Goal: Transaction & Acquisition: Purchase product/service

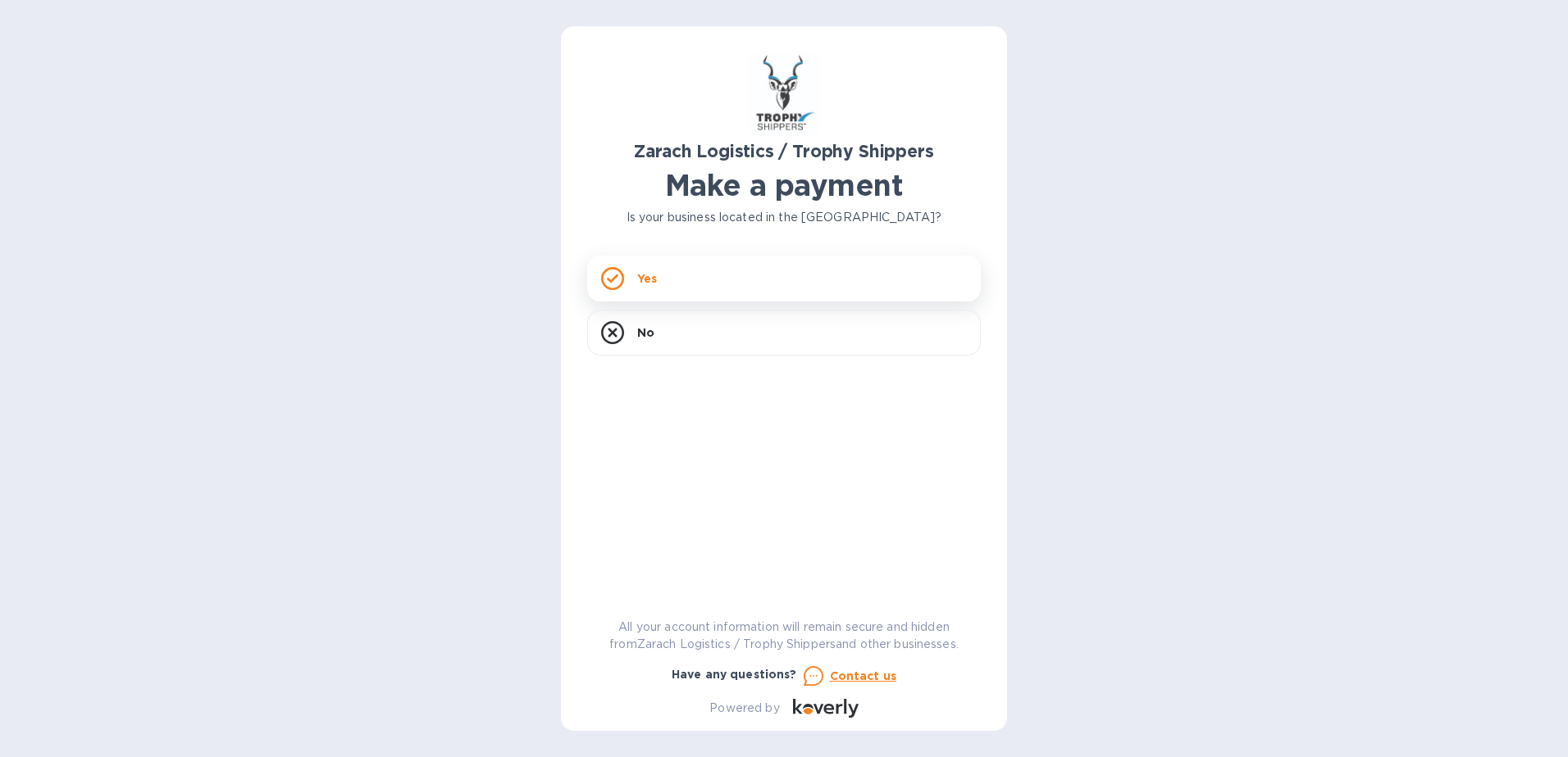
click at [724, 291] on div "Yes" at bounding box center [784, 278] width 393 height 46
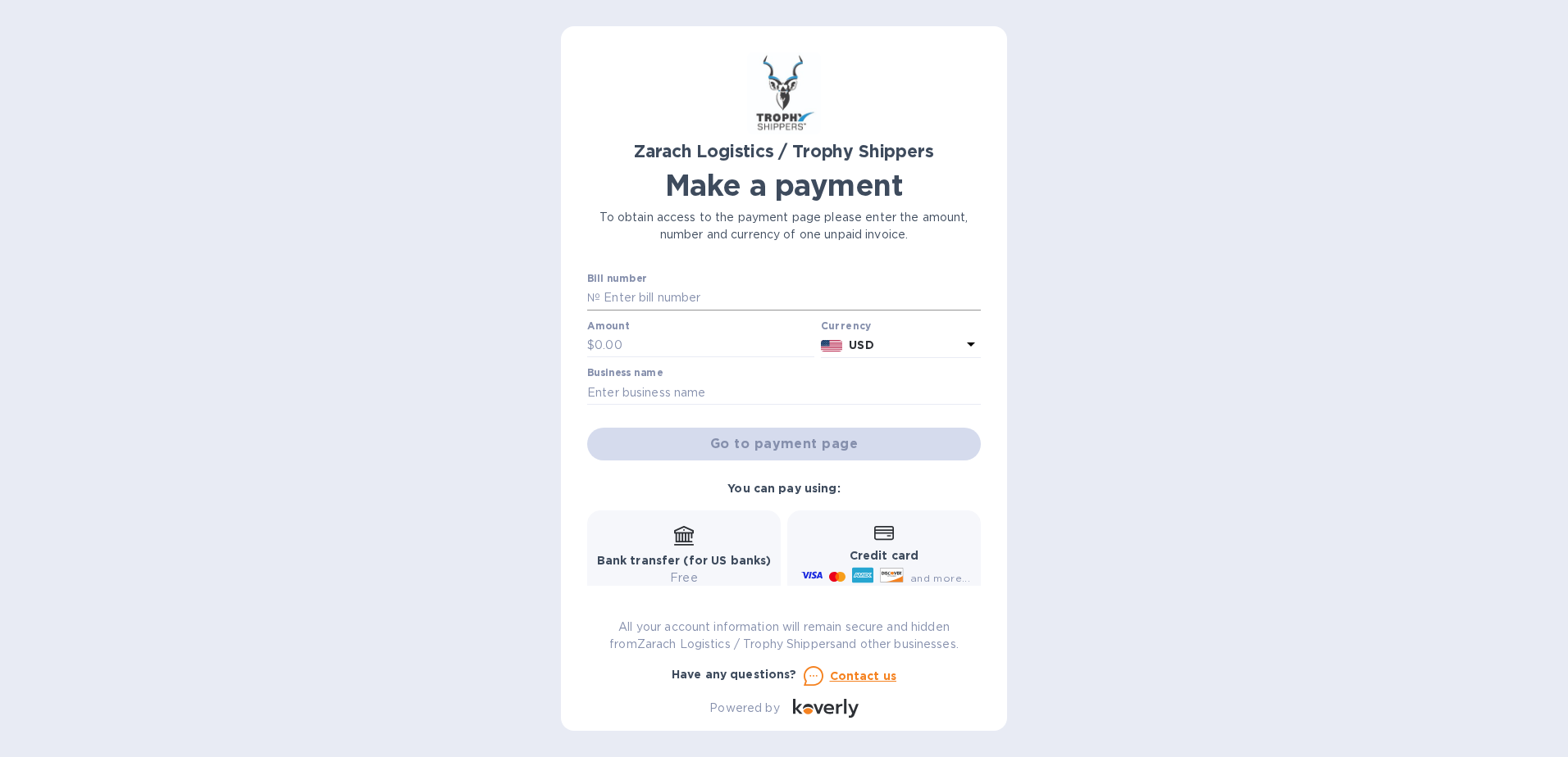
click at [661, 293] on input "text" at bounding box center [790, 298] width 380 height 24
paste input "B00173830"
type input "B00173830"
click at [660, 340] on input "text" at bounding box center [704, 345] width 220 height 24
type input "1,198"
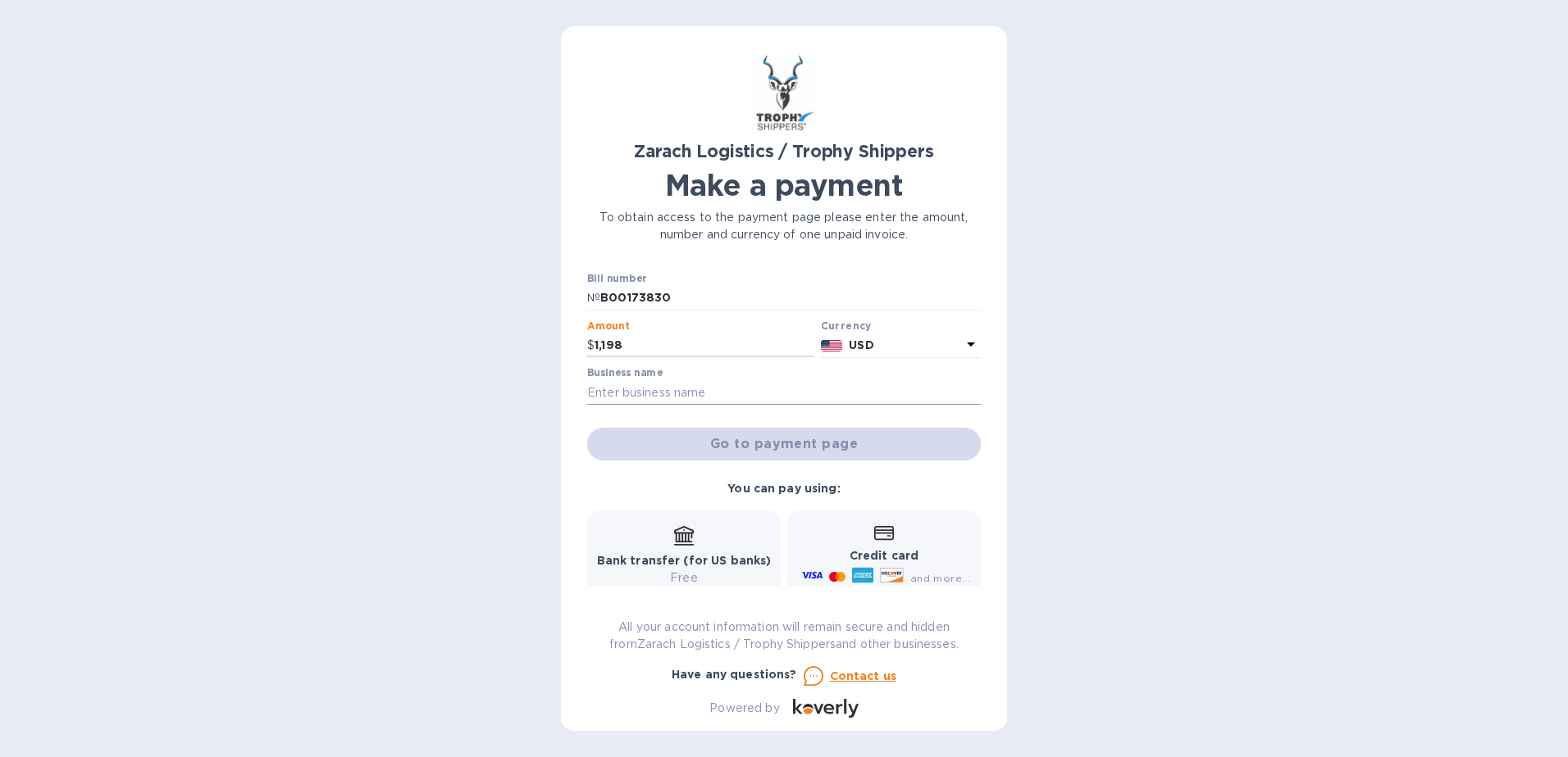
click at [686, 385] on input "text" at bounding box center [784, 392] width 393 height 24
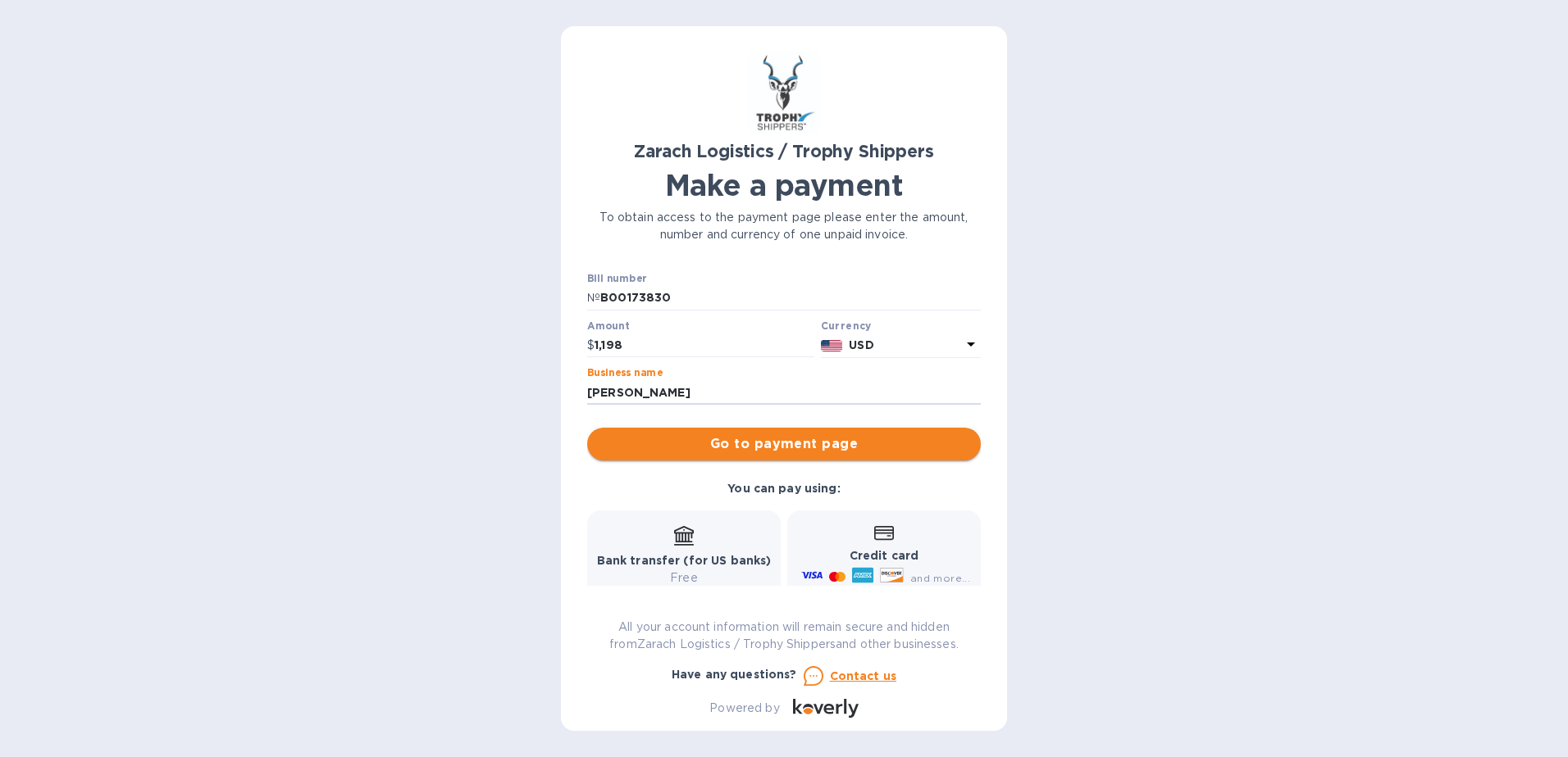
type input "[PERSON_NAME]"
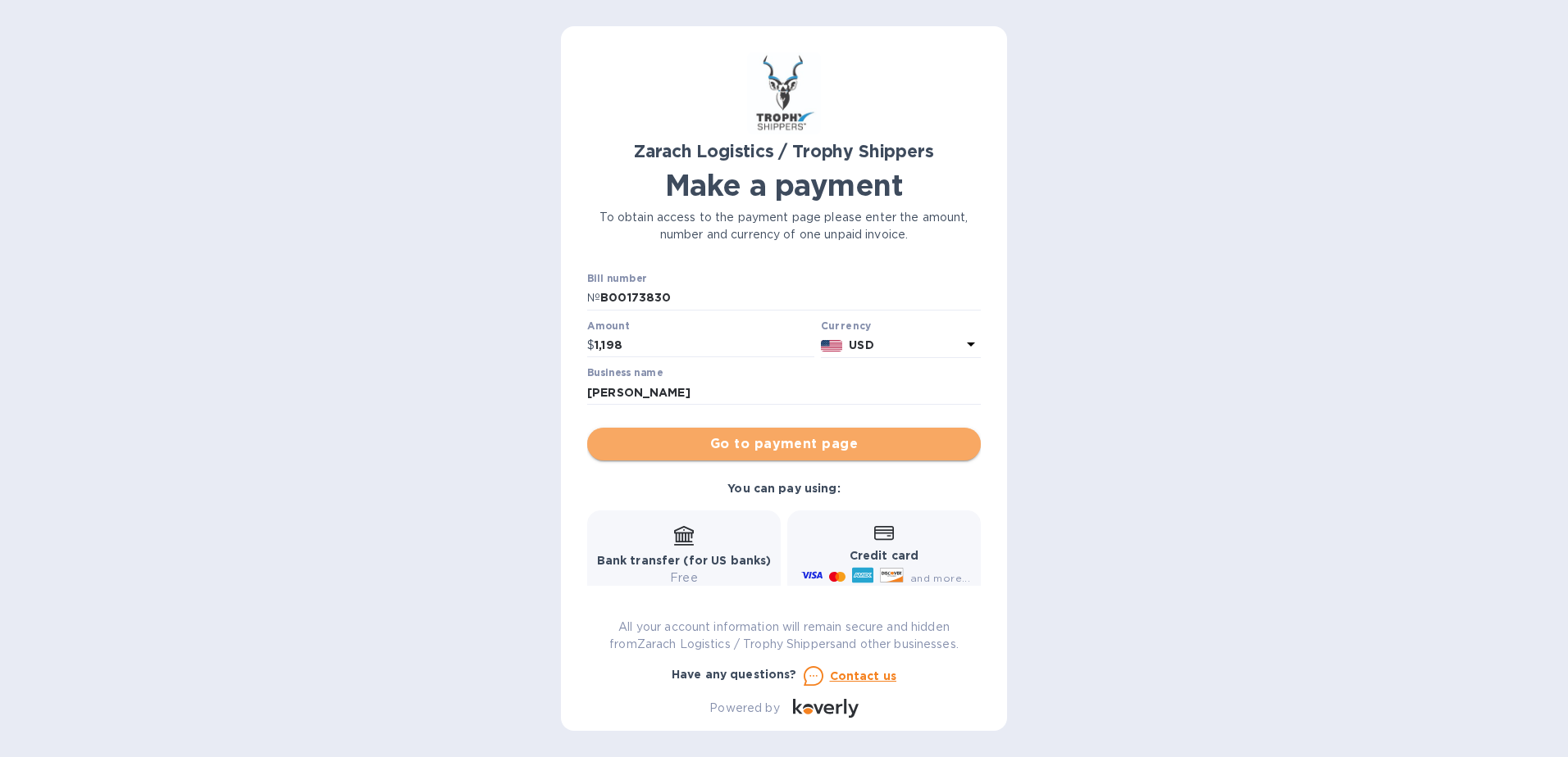
click at [837, 450] on span "Go to payment page" at bounding box center [784, 443] width 367 height 20
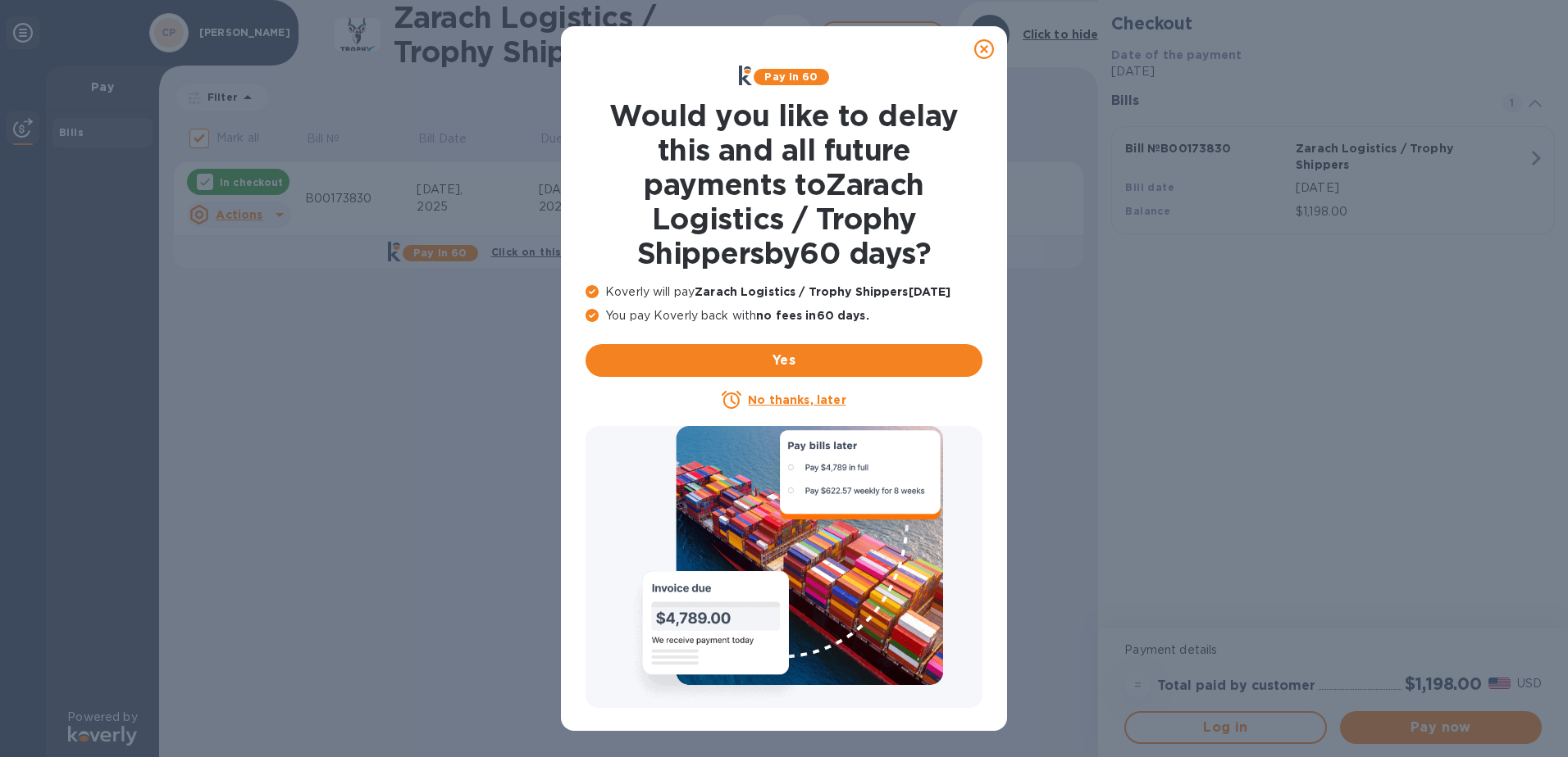
click at [975, 47] on icon at bounding box center [984, 48] width 20 height 20
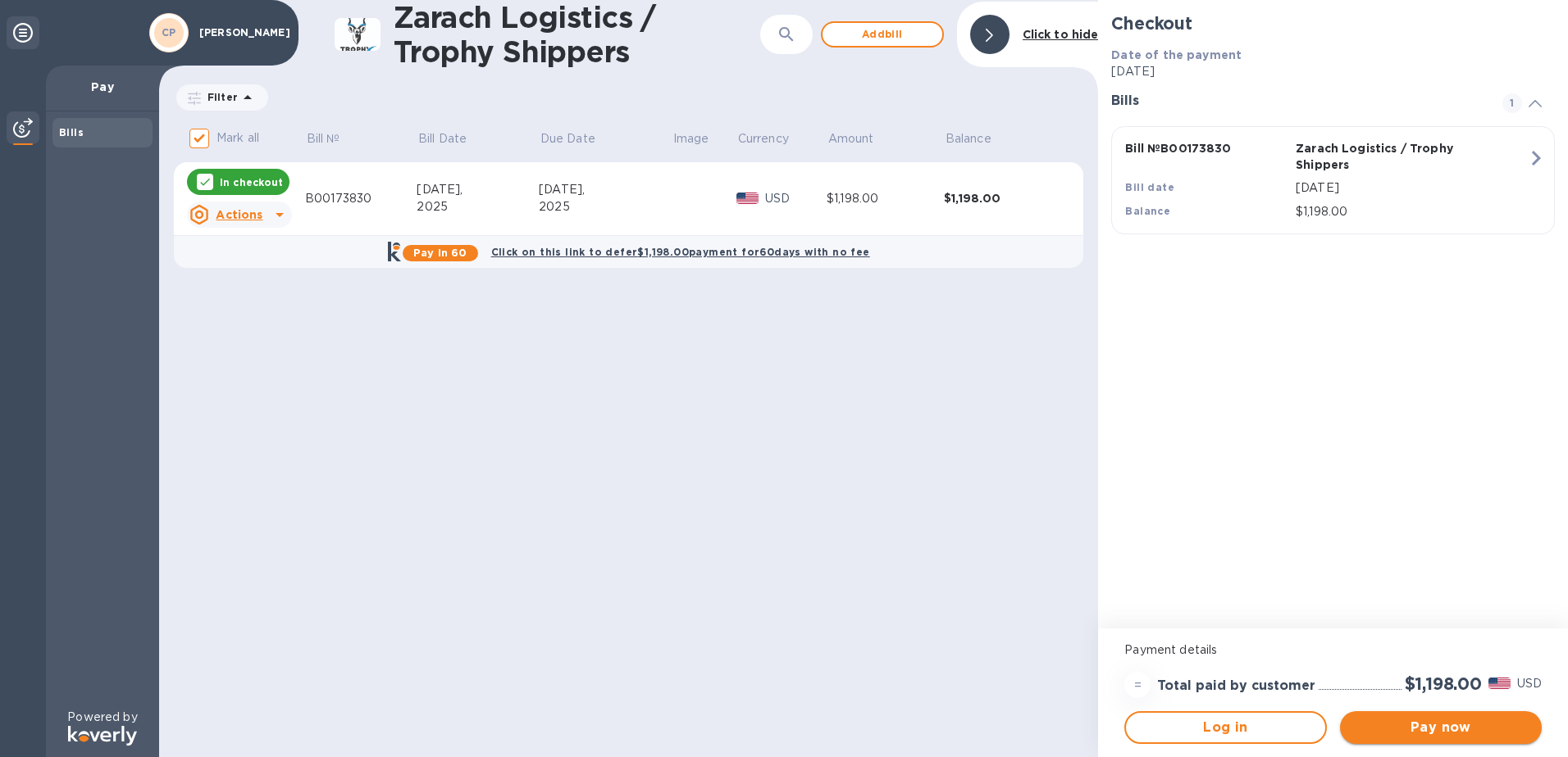
click at [1441, 723] on span "Pay now" at bounding box center [1440, 727] width 175 height 20
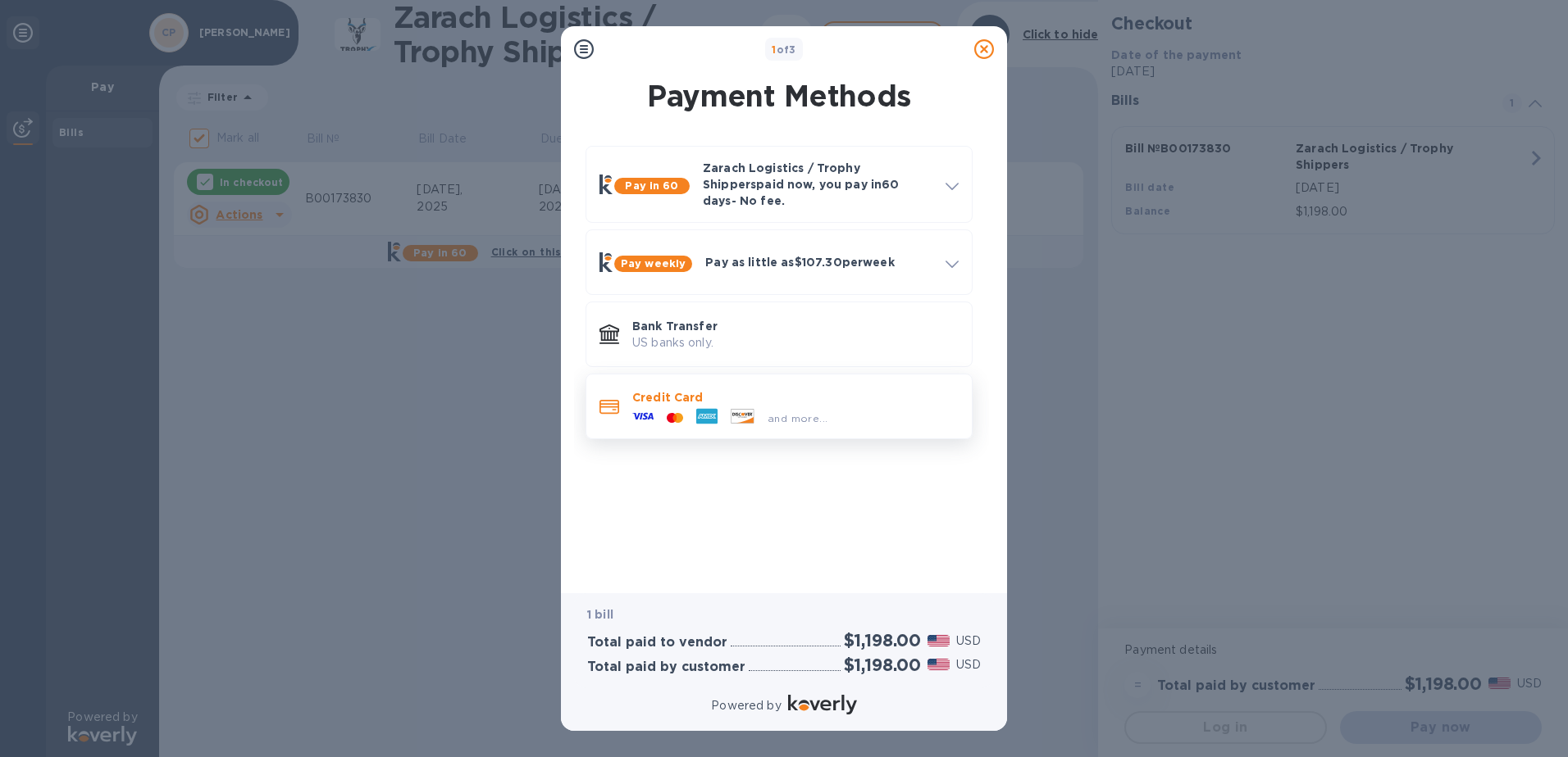
click at [758, 409] on div at bounding box center [743, 417] width 37 height 18
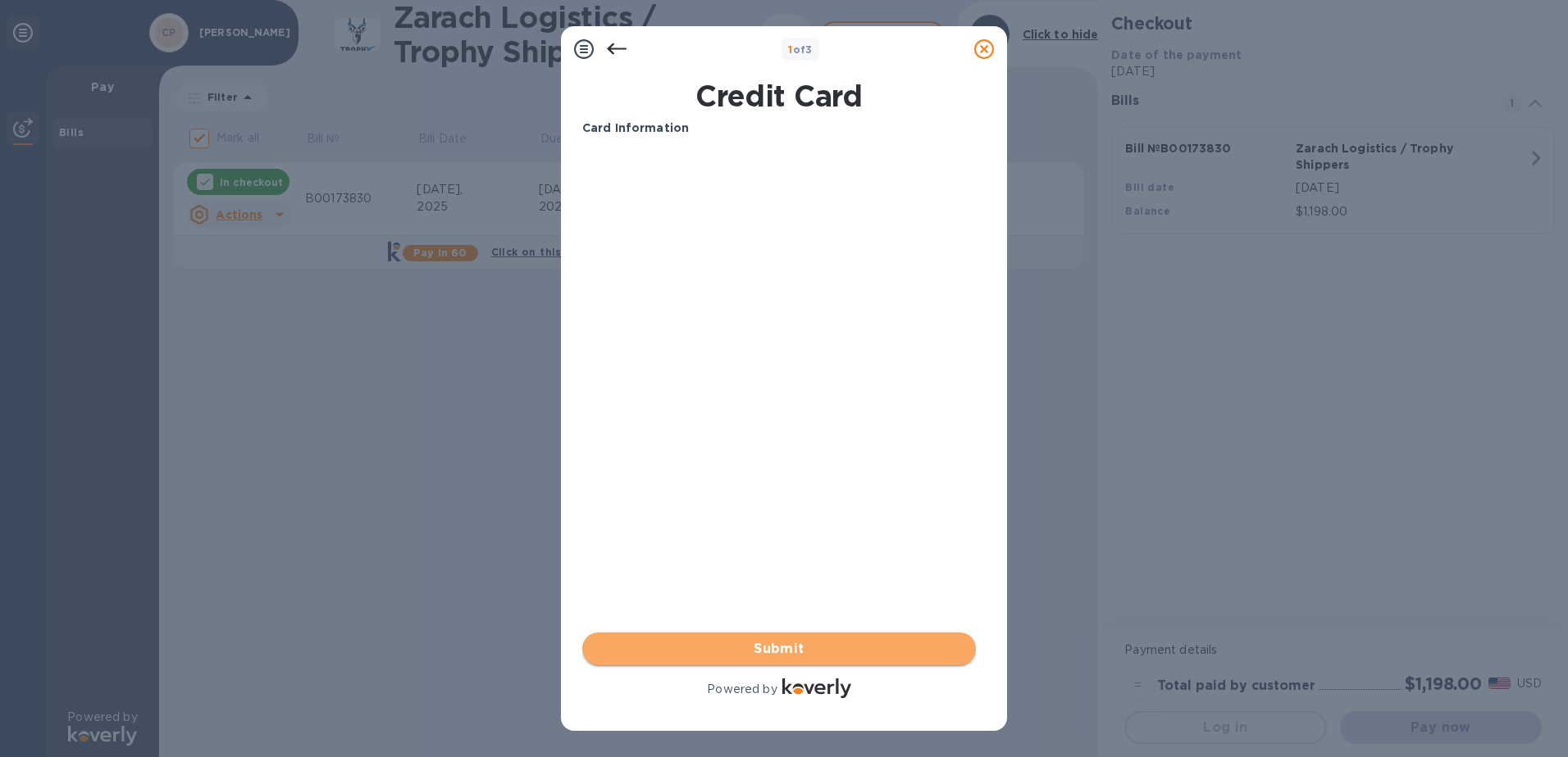
click at [803, 642] on span "Submit" at bounding box center [779, 648] width 367 height 20
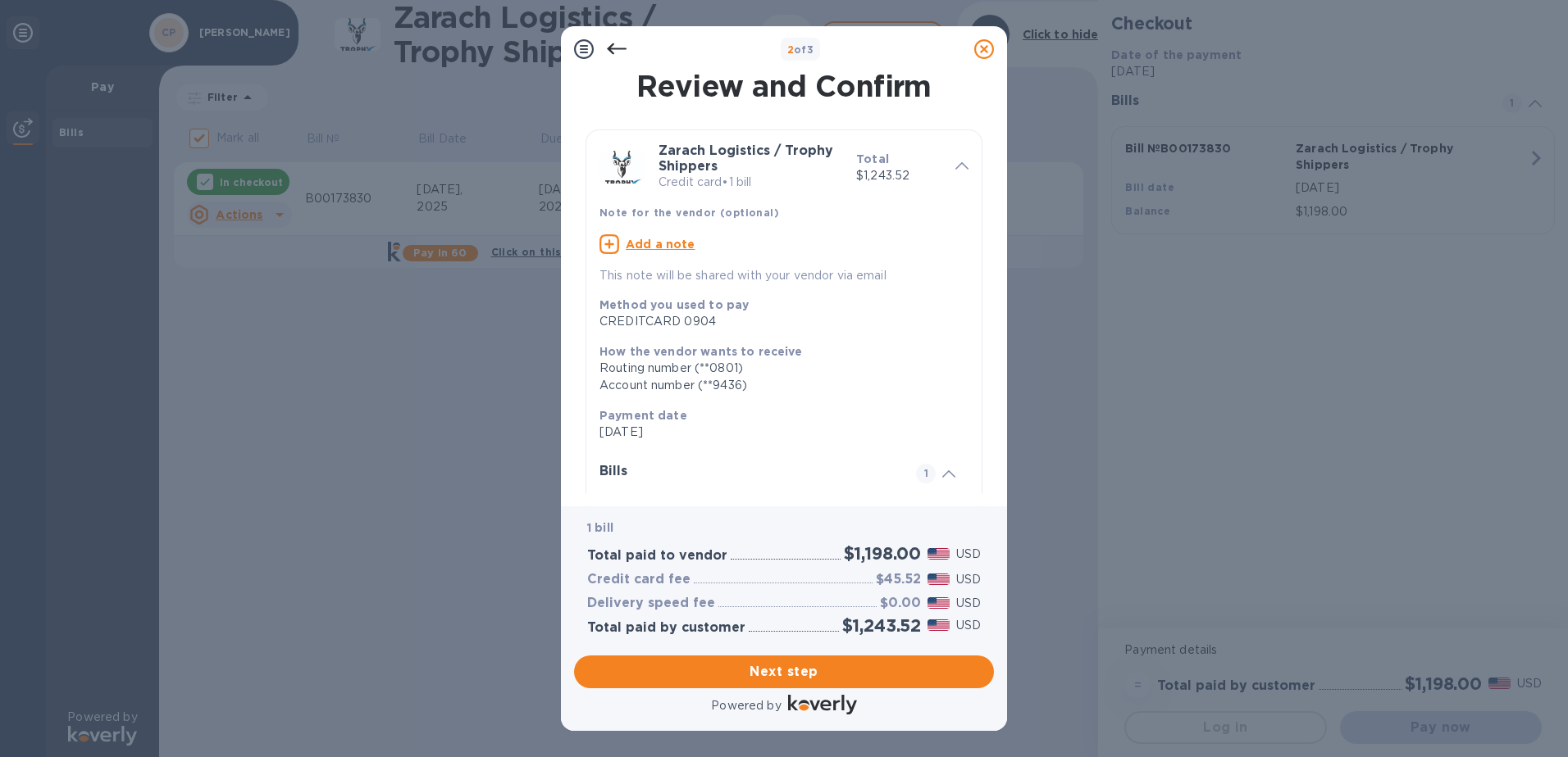
scroll to position [154, 0]
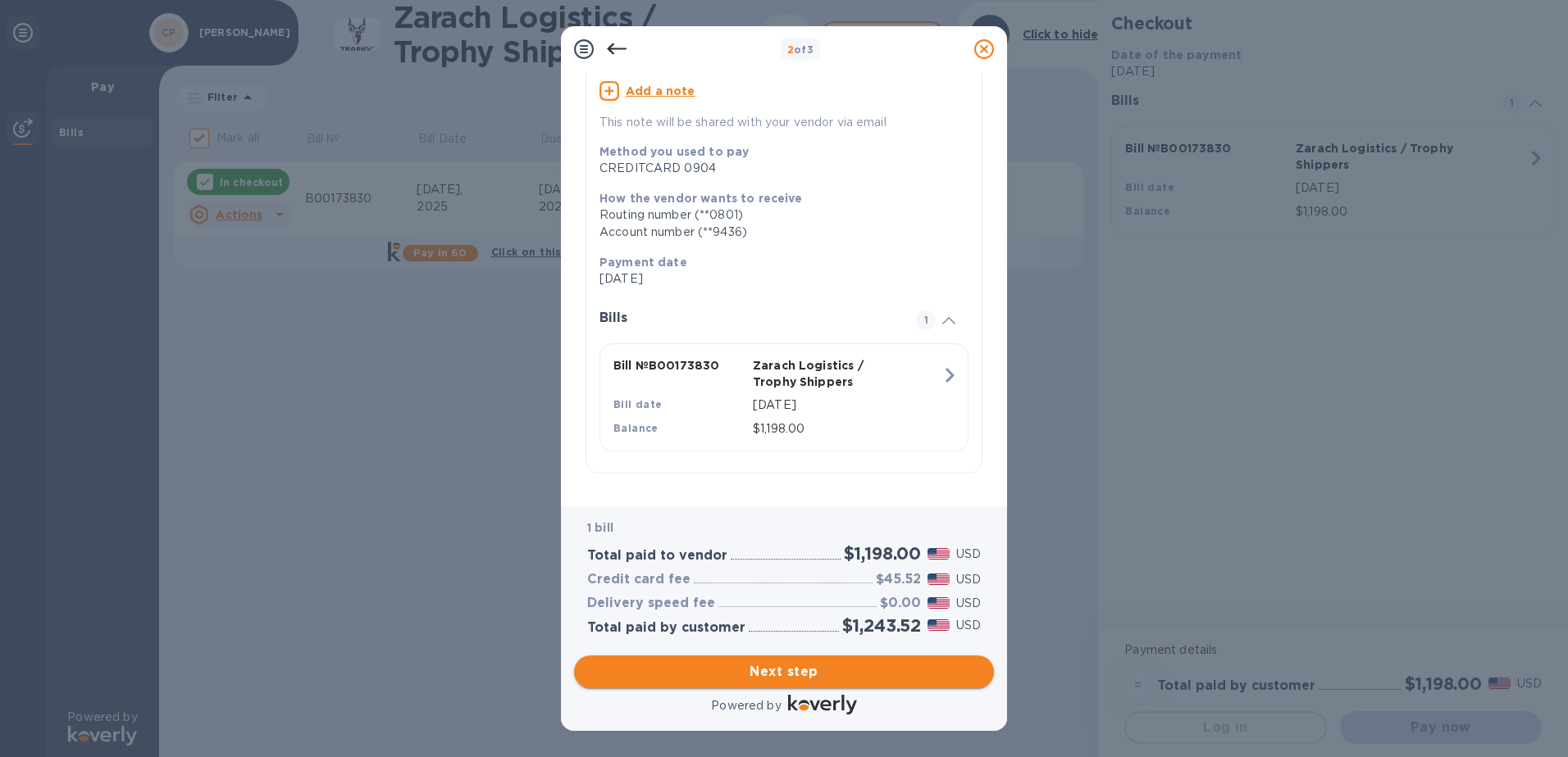
click at [802, 682] on button "Next step" at bounding box center [784, 671] width 420 height 33
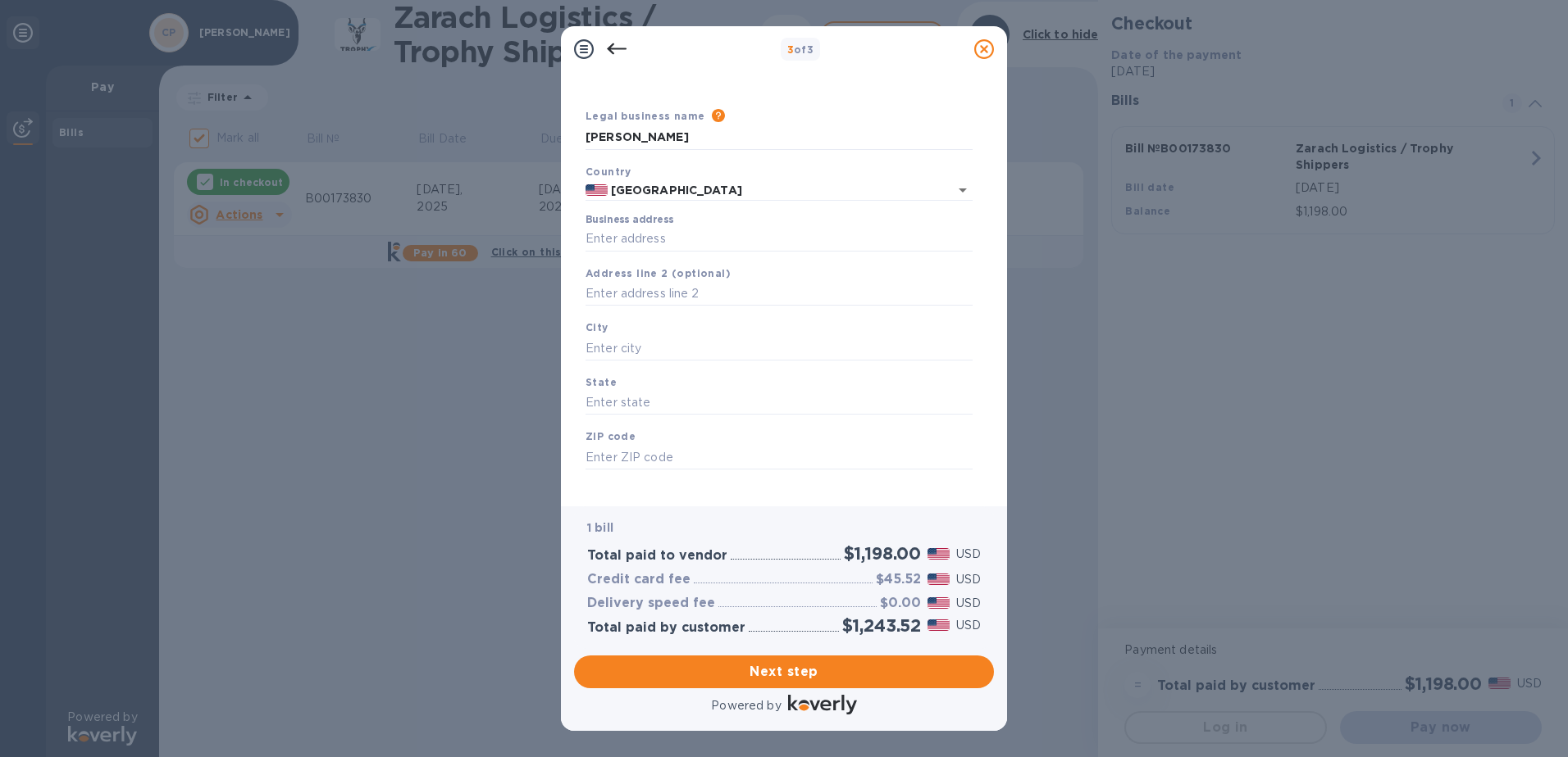
scroll to position [45, 0]
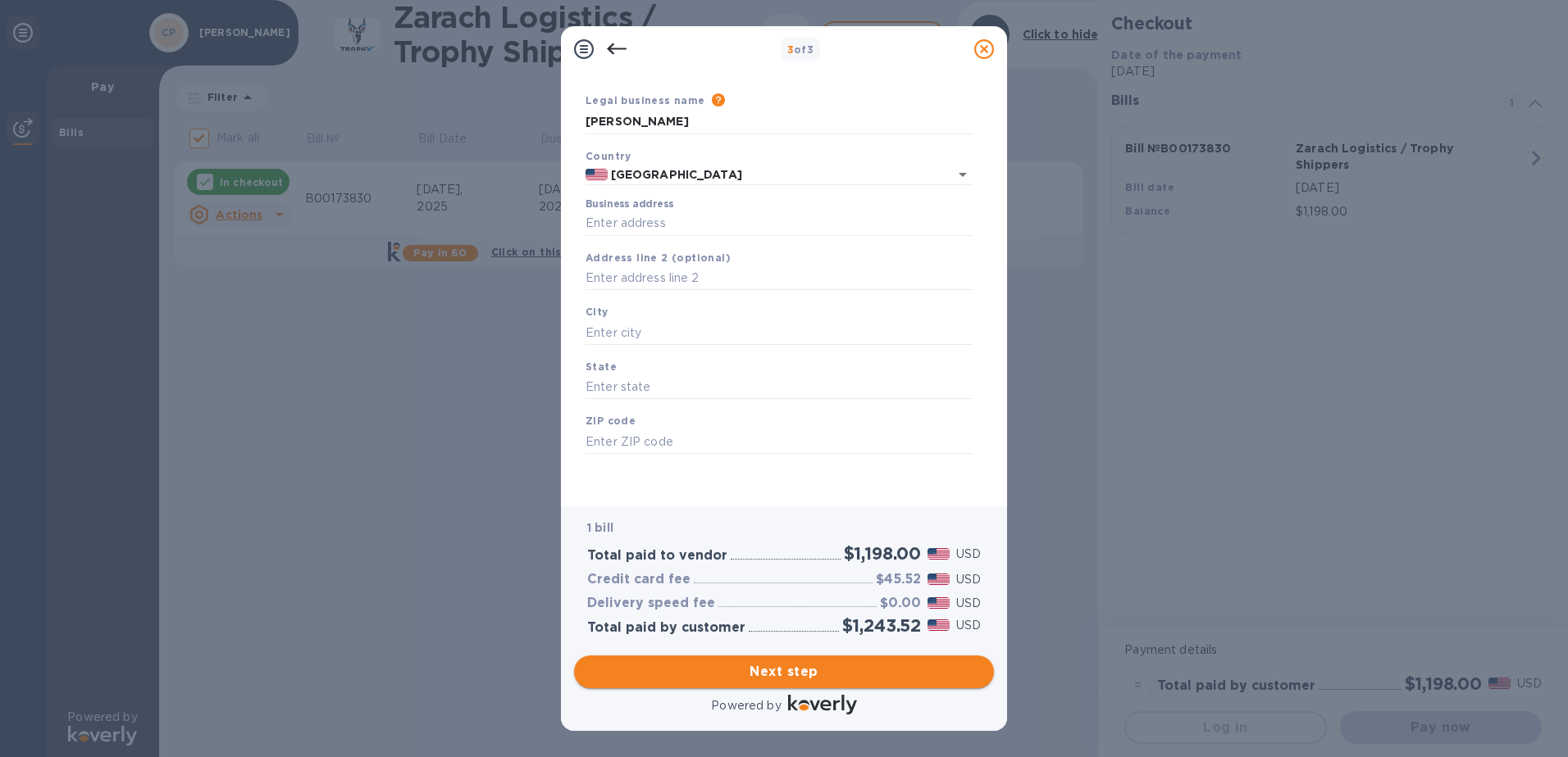
click at [770, 673] on span "Next step" at bounding box center [784, 671] width 393 height 20
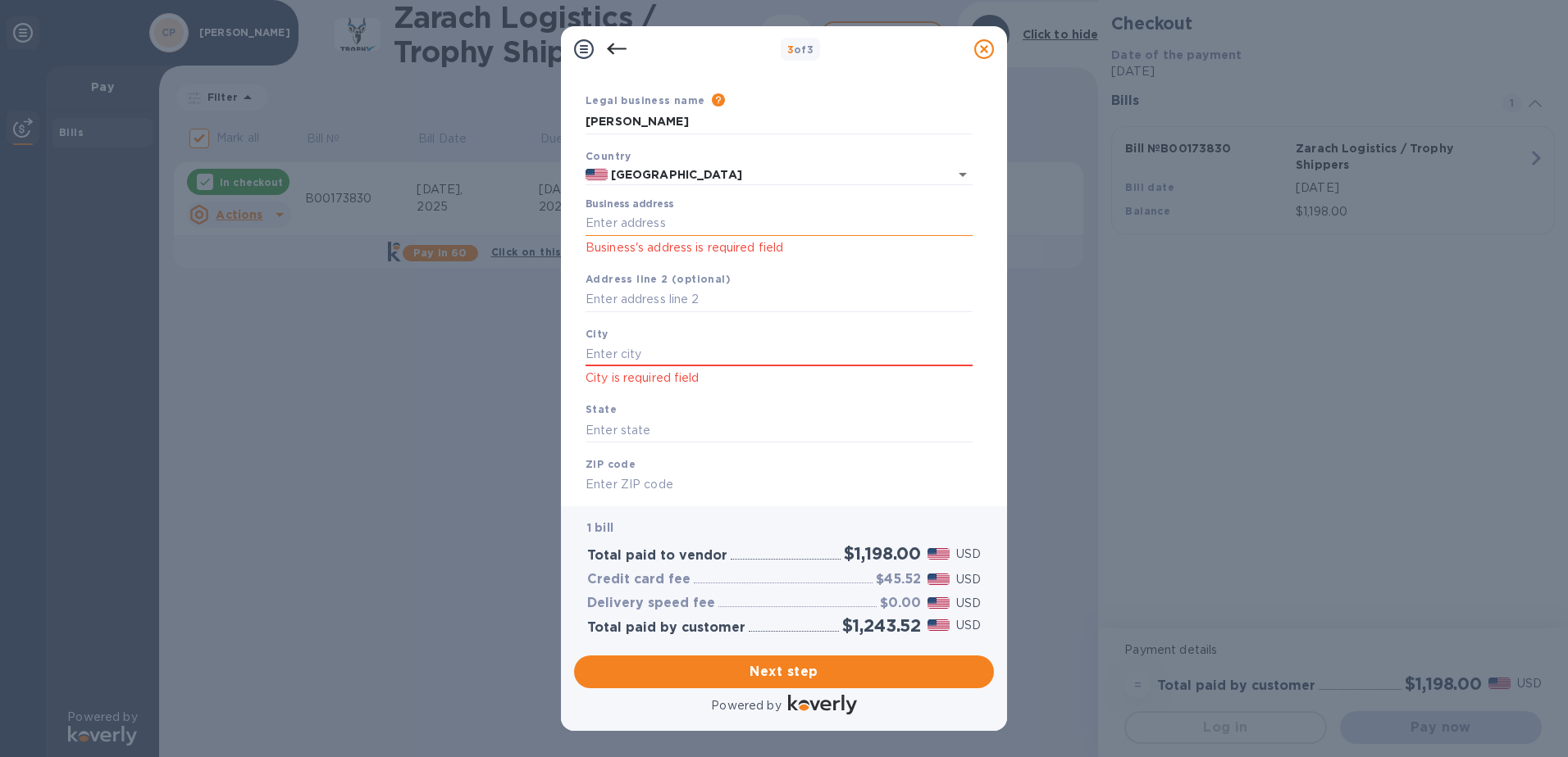
click at [797, 215] on input "Business address" at bounding box center [778, 223] width 387 height 24
type input "[STREET_ADDRESS]"
click at [725, 354] on input "text" at bounding box center [778, 354] width 387 height 24
type input "Rosharon"
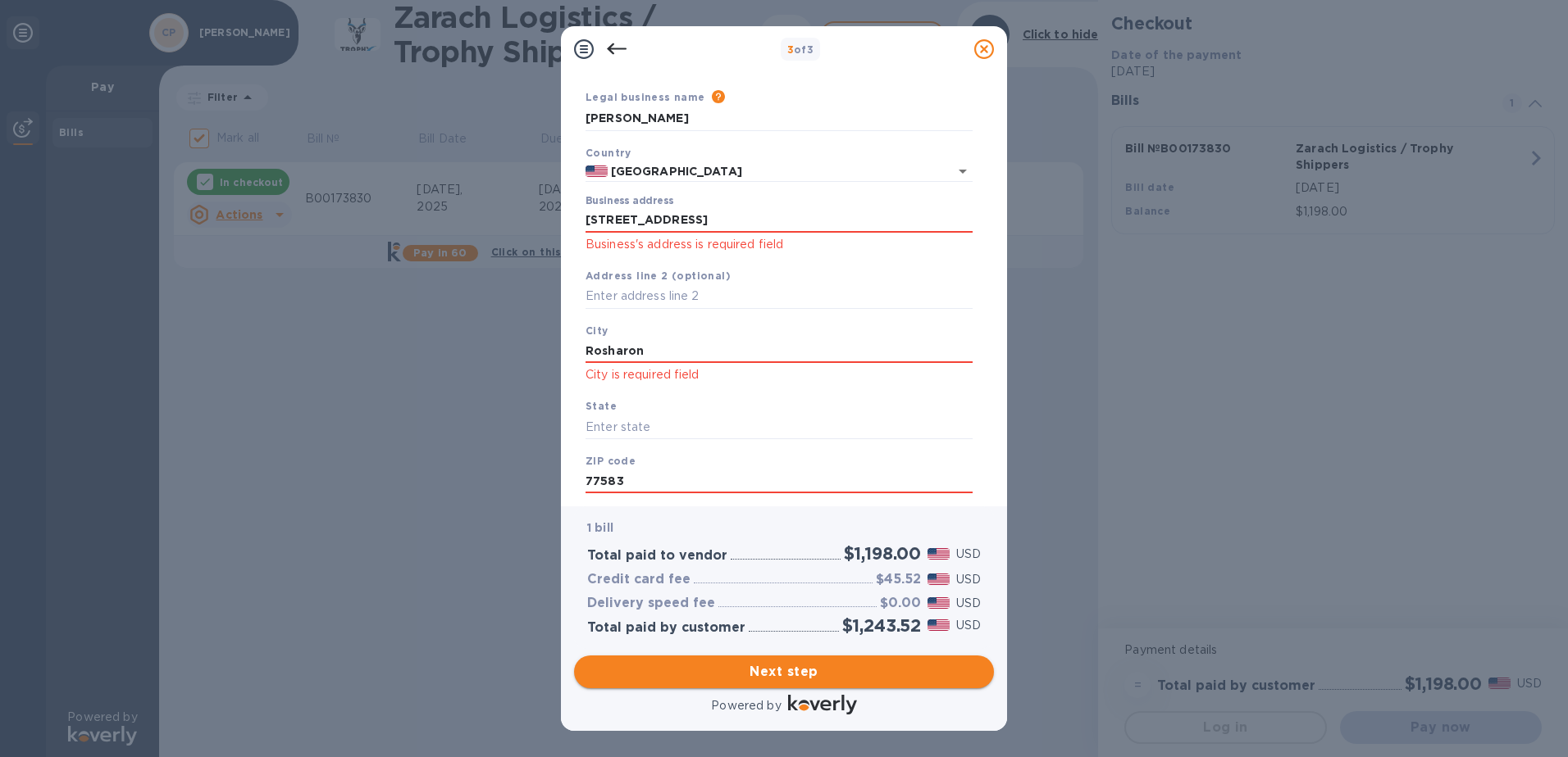
type input "77583"
click at [915, 666] on span "Next step" at bounding box center [784, 671] width 393 height 20
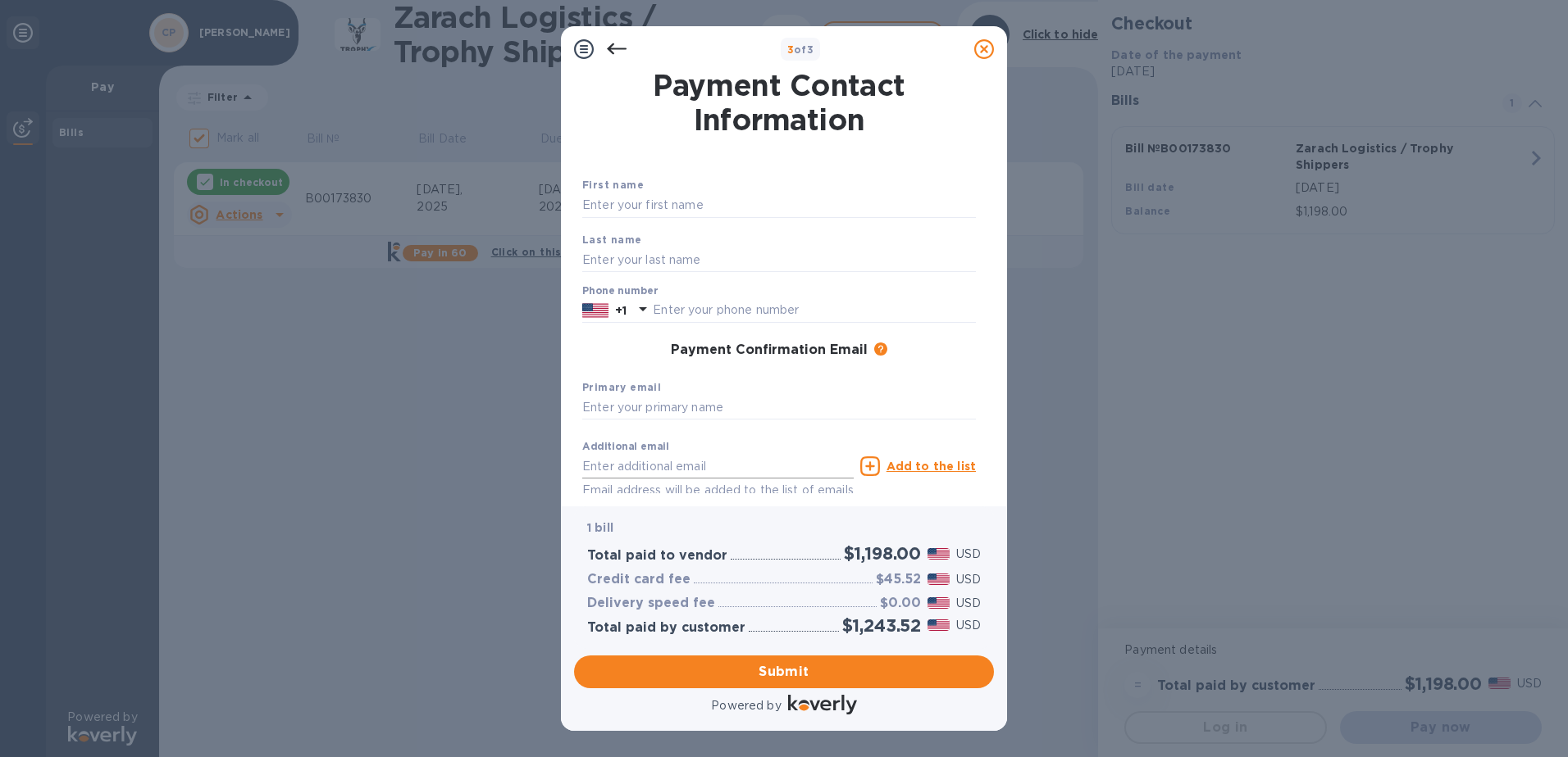
scroll to position [0, 0]
click at [665, 206] on input "text" at bounding box center [779, 207] width 393 height 24
type input "colton"
type input "[PERSON_NAME]"
type input "8324215808"
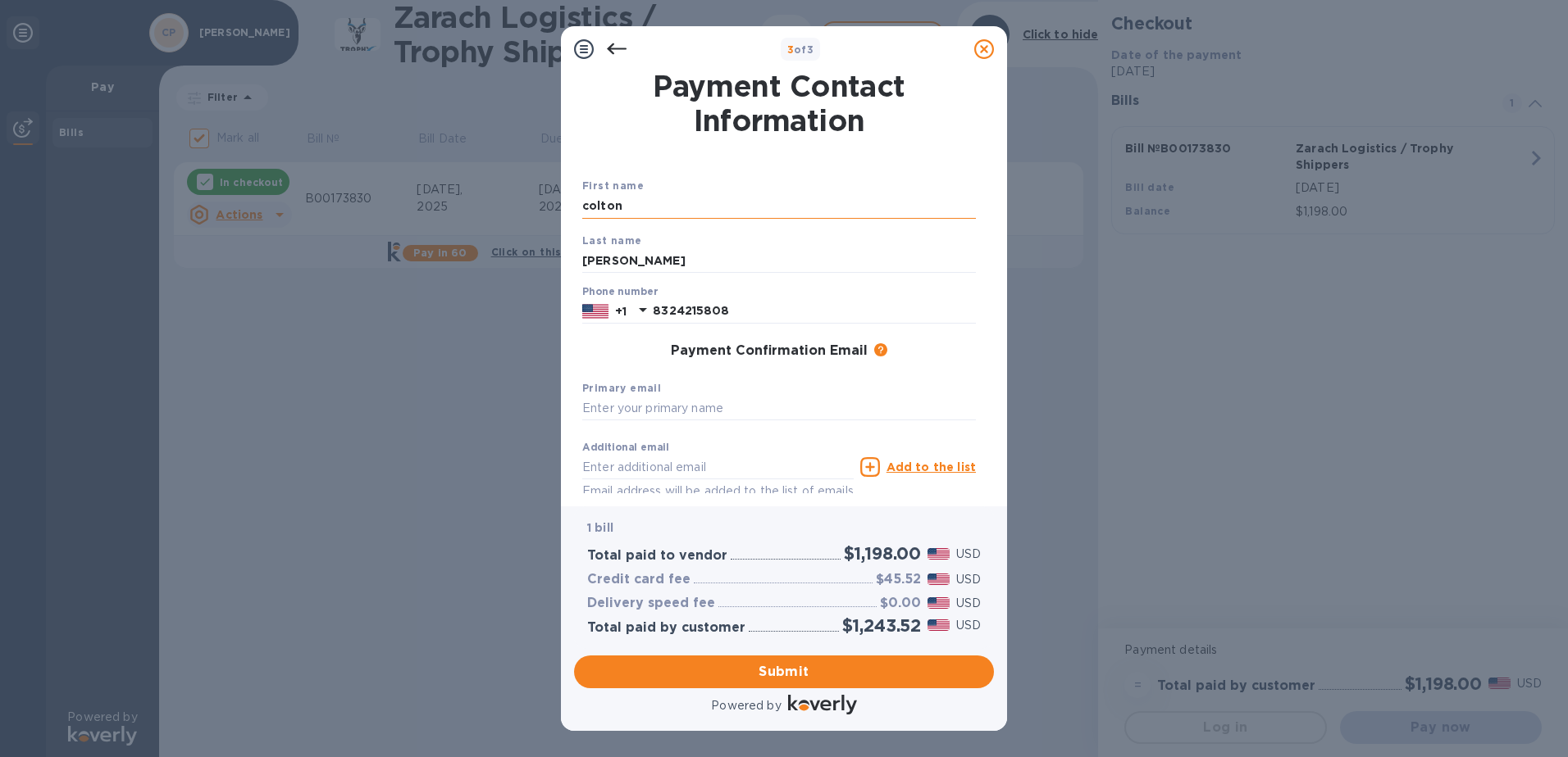
type input "[EMAIL_ADDRESS][DOMAIN_NAME]"
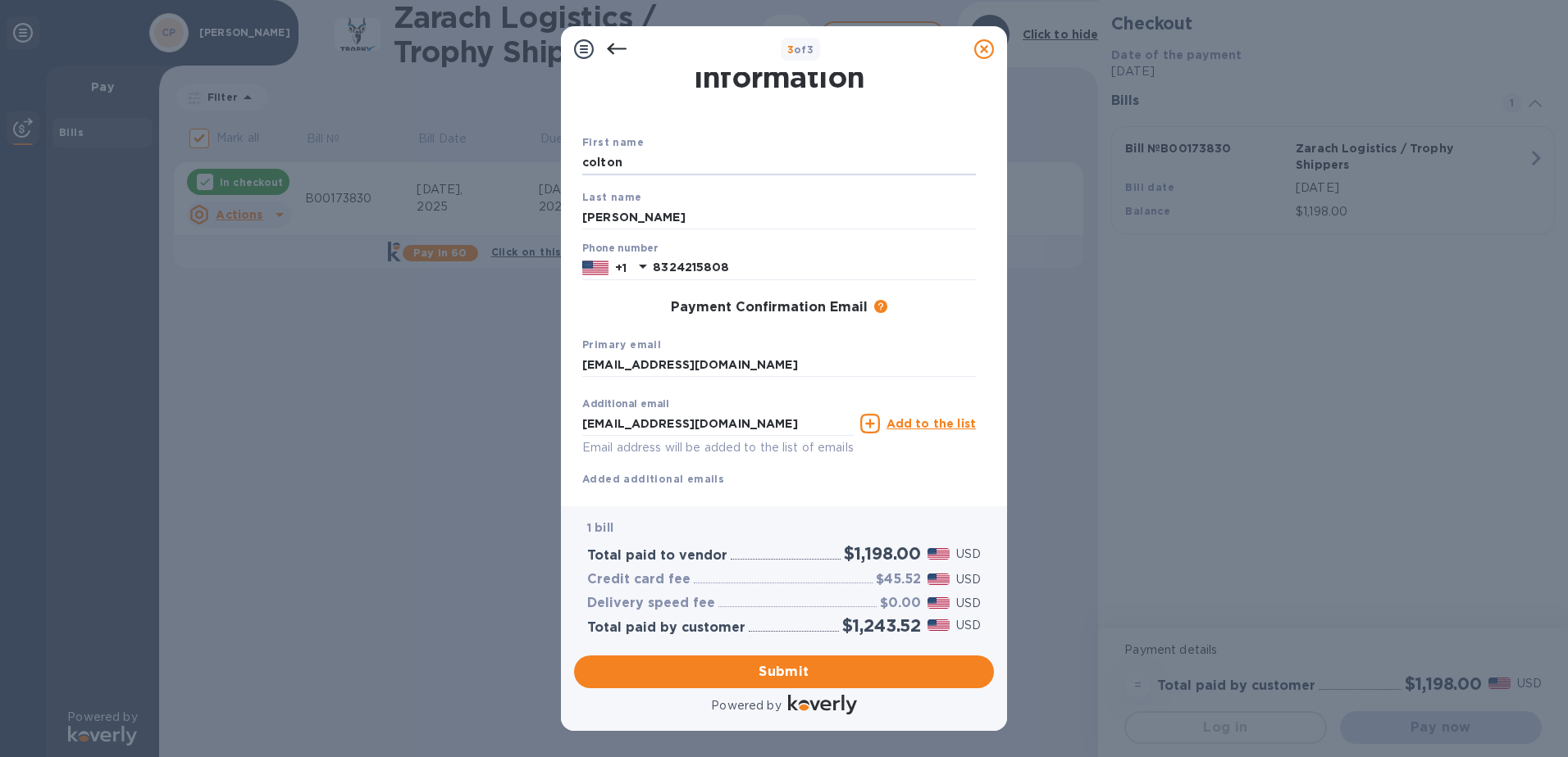
scroll to position [83, 0]
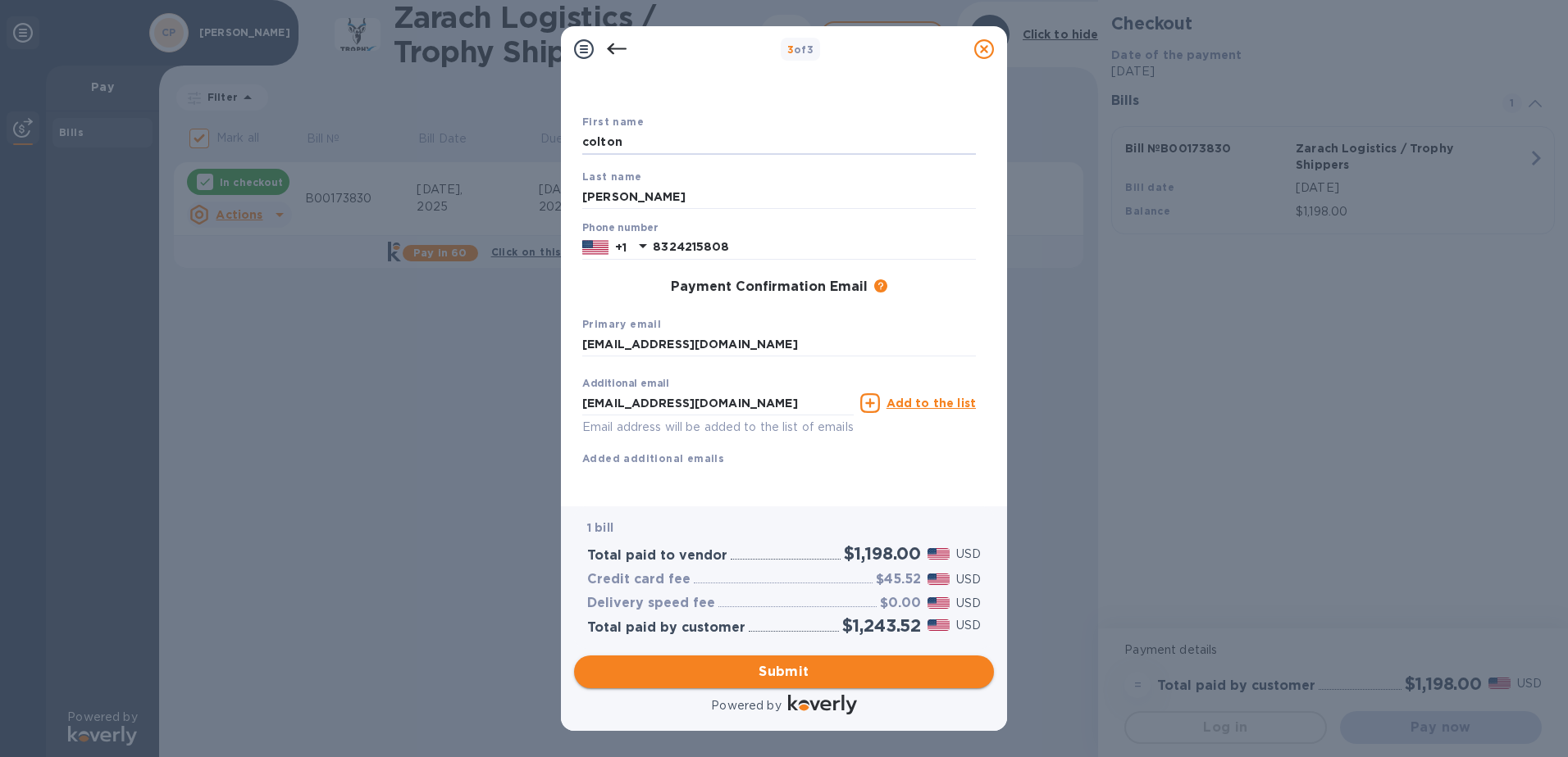
click at [771, 675] on span "Submit" at bounding box center [784, 671] width 393 height 20
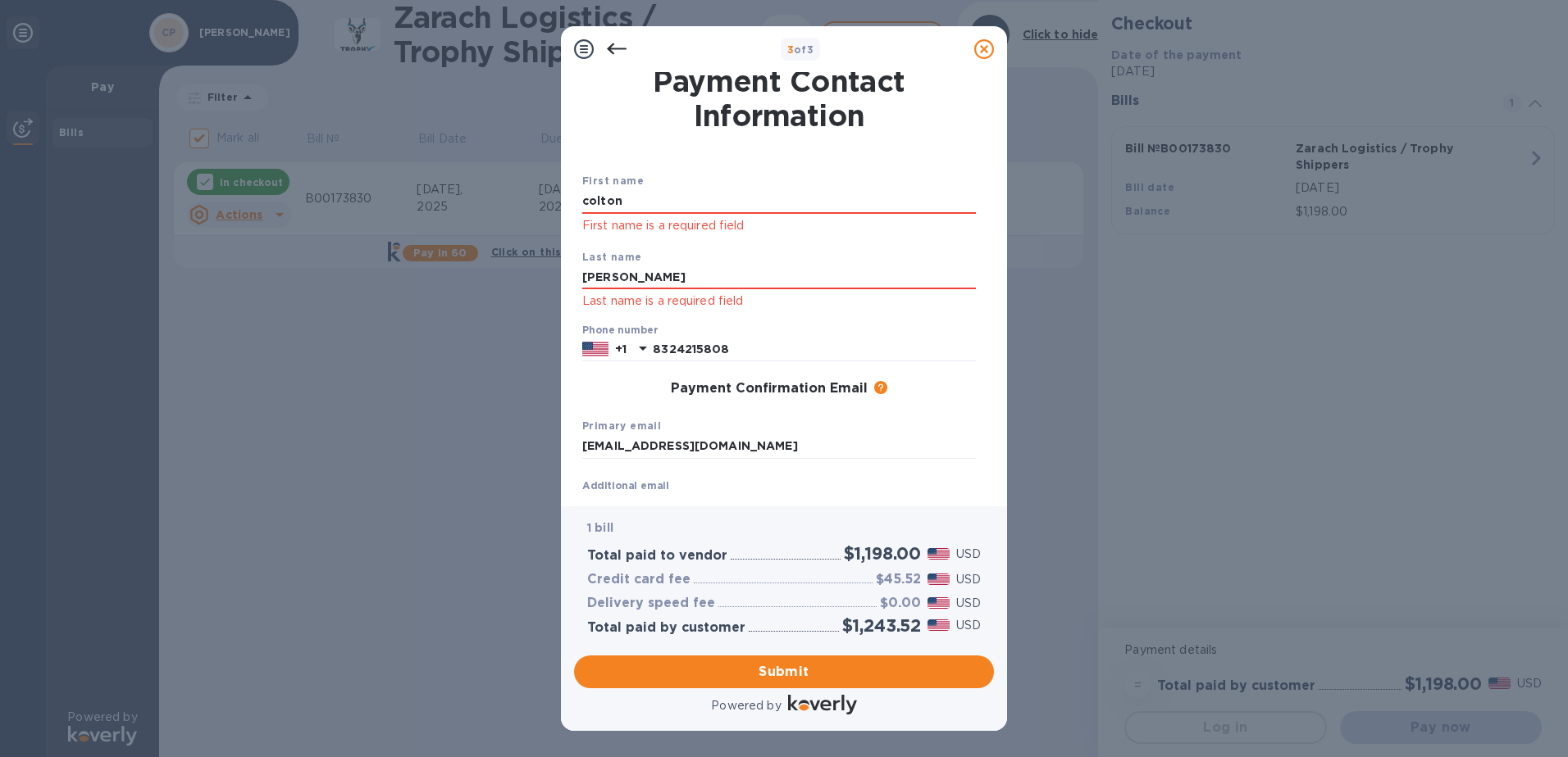
scroll to position [0, 0]
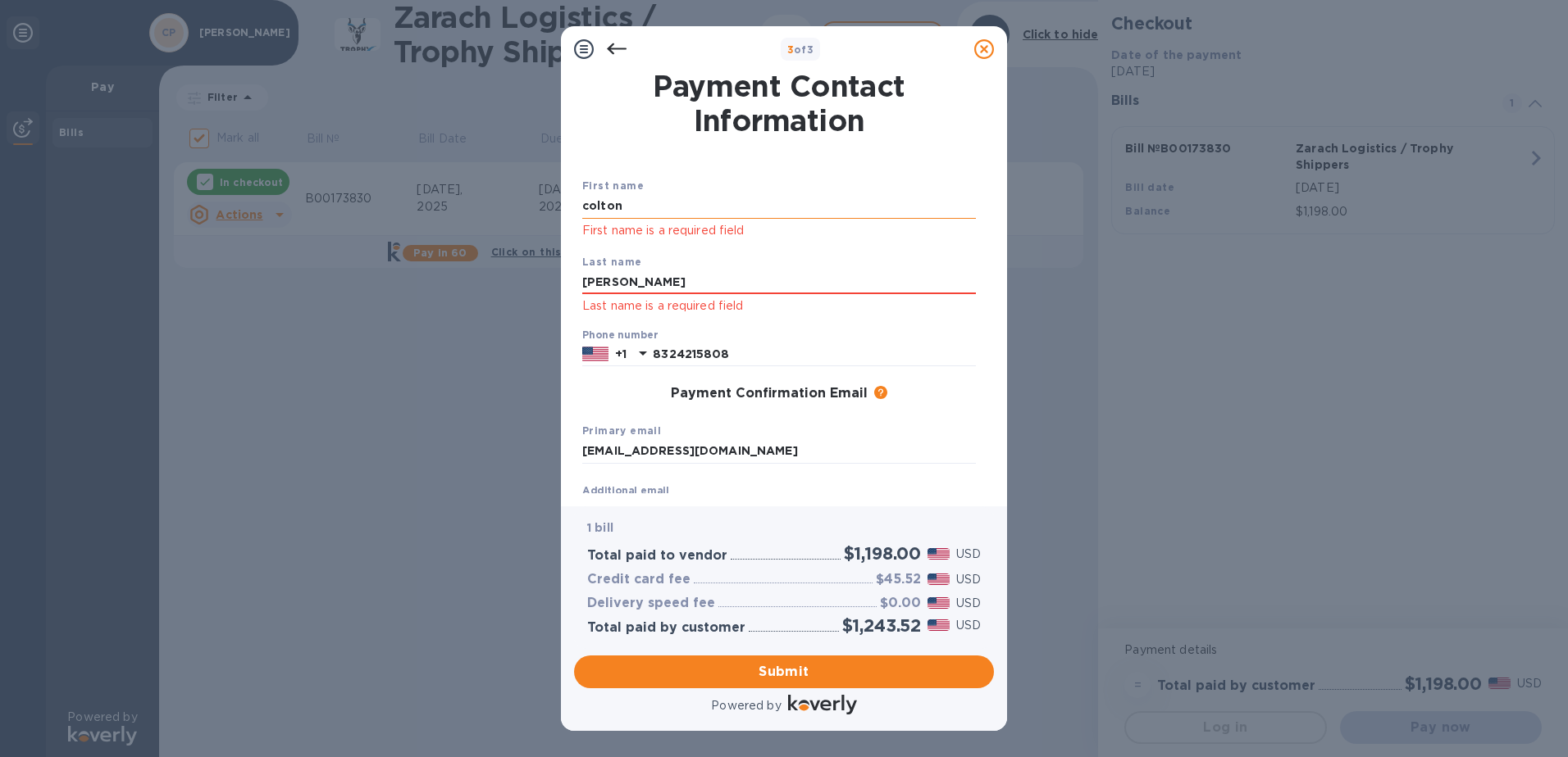
click at [650, 202] on input "colton" at bounding box center [779, 207] width 393 height 24
click at [806, 675] on span "Submit" at bounding box center [784, 671] width 393 height 20
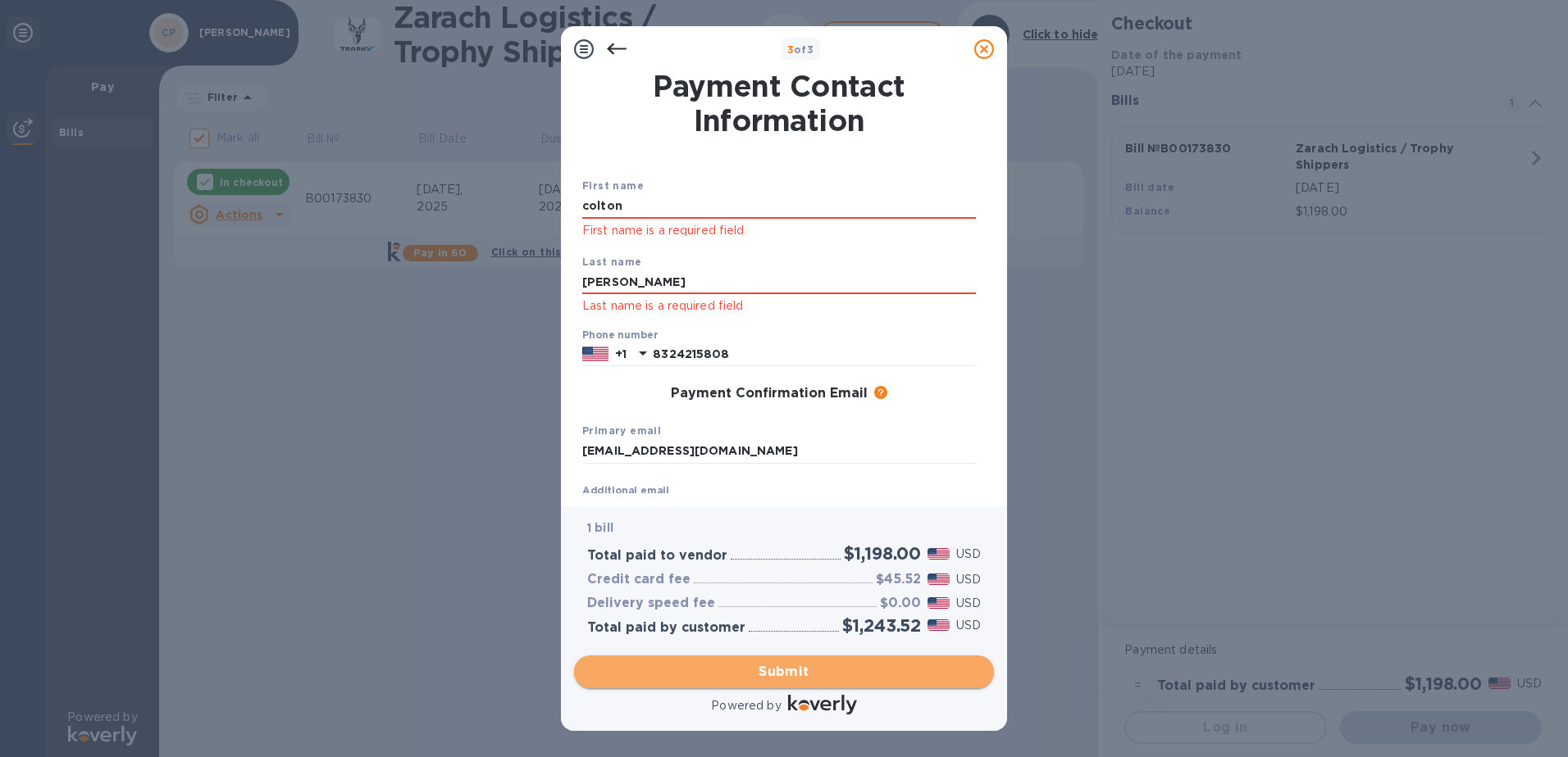
click at [836, 669] on span "Submit" at bounding box center [784, 671] width 393 height 20
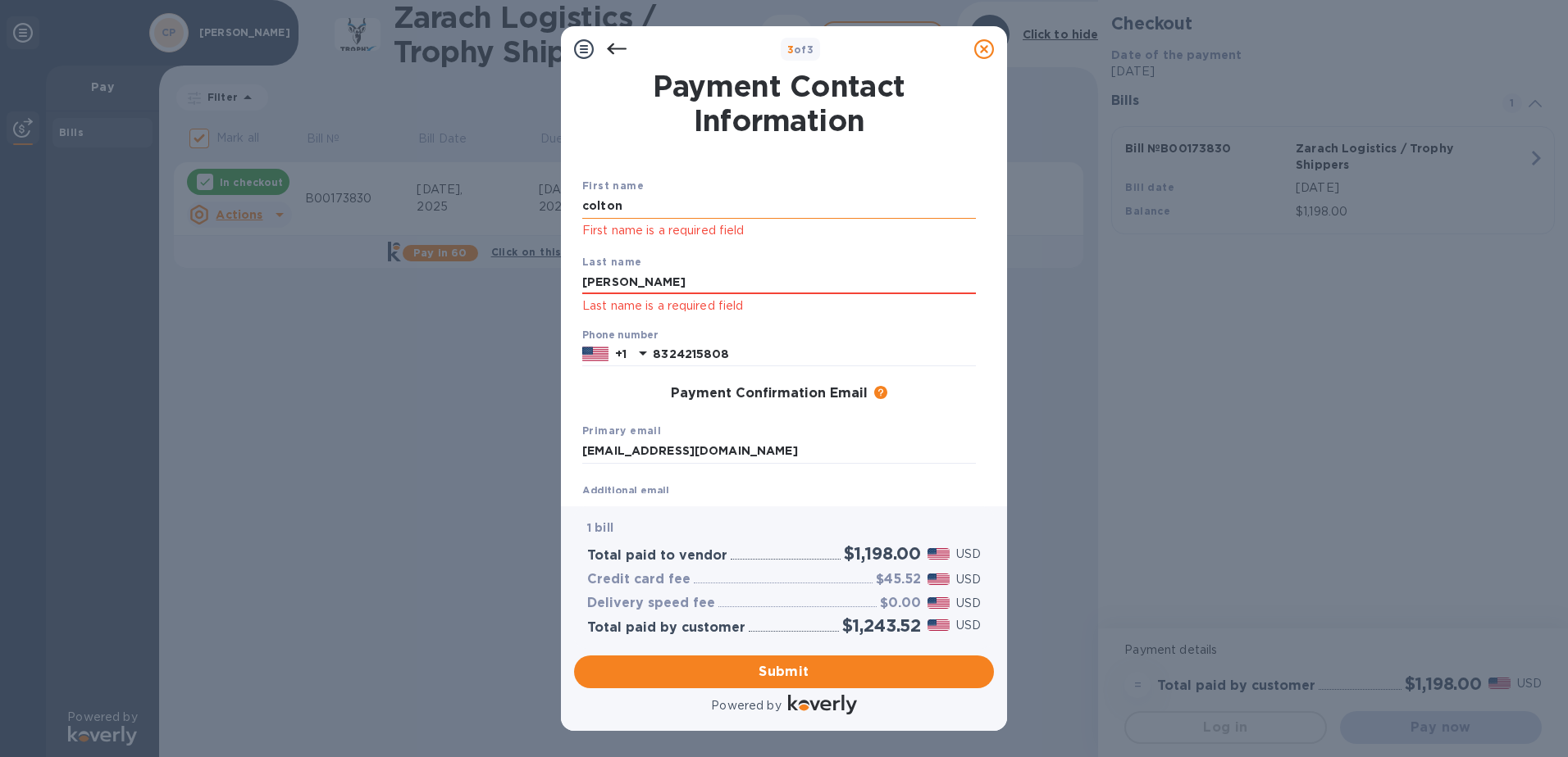
click at [657, 203] on input "colton" at bounding box center [779, 207] width 393 height 24
type input "c"
type input "X"
type input "Colton"
type input "[PERSON_NAME]"
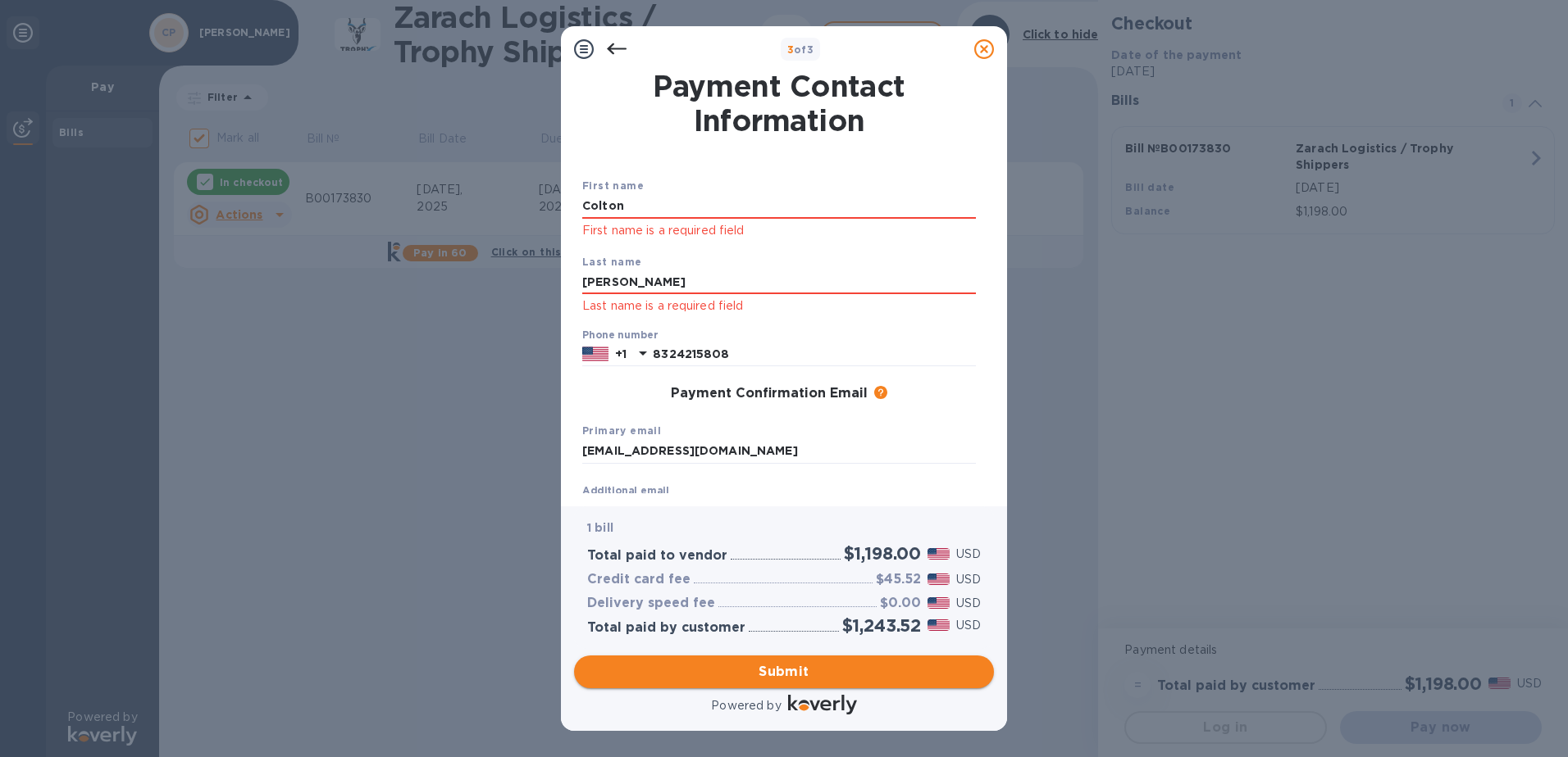
click at [803, 677] on span "Submit" at bounding box center [784, 671] width 393 height 20
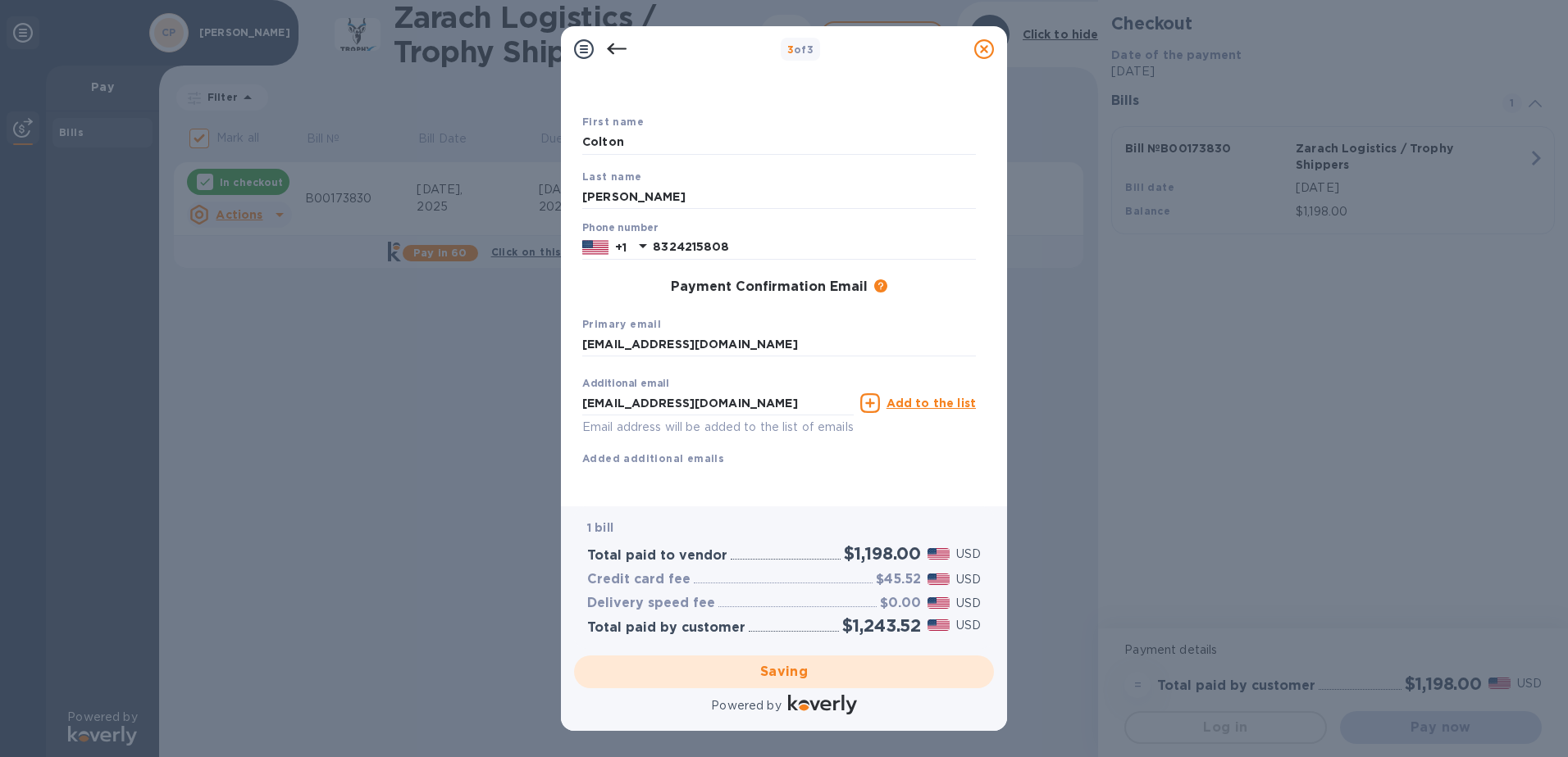
scroll to position [83, 0]
checkbox input "false"
